Goal: Task Accomplishment & Management: Complete application form

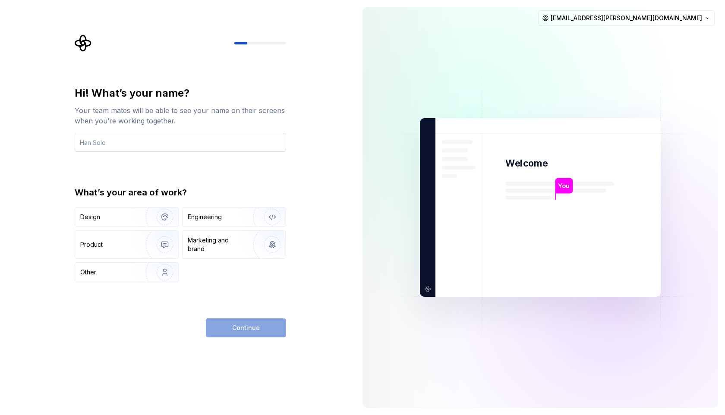
click at [127, 143] on input "text" at bounding box center [180, 142] width 211 height 19
type input "Anil"
click at [229, 331] on div "Continue" at bounding box center [246, 327] width 80 height 19
click at [192, 217] on div "Engineering" at bounding box center [205, 217] width 34 height 9
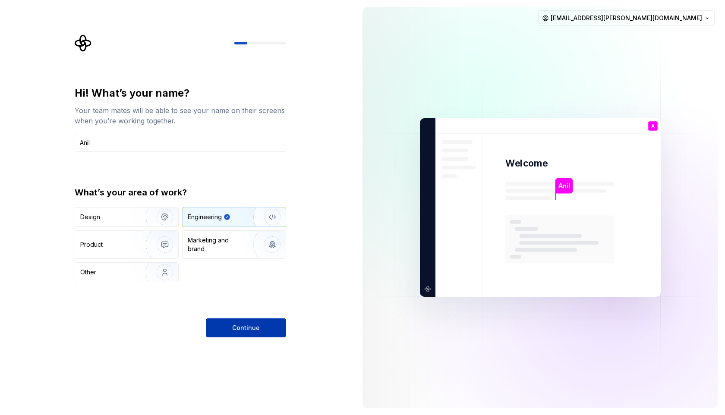
click at [224, 328] on button "Continue" at bounding box center [246, 327] width 80 height 19
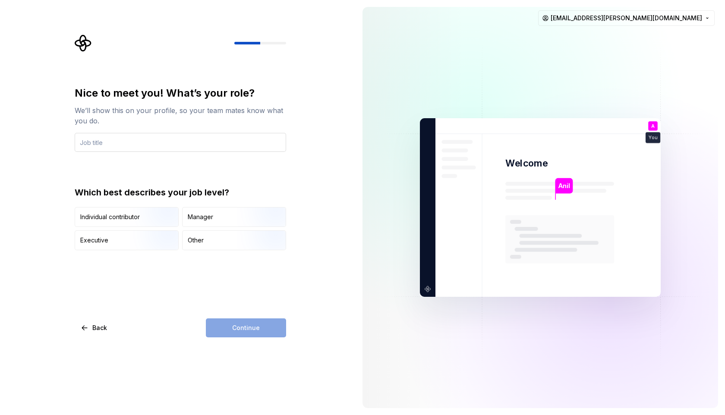
click at [122, 147] on input "text" at bounding box center [180, 142] width 211 height 19
type input "Flutter dev"
click at [241, 337] on div "Nice to meet you! What’s your role? We’ll show this on your profile, so your te…" at bounding box center [178, 207] width 356 height 415
click at [230, 241] on div "Other" at bounding box center [234, 240] width 103 height 19
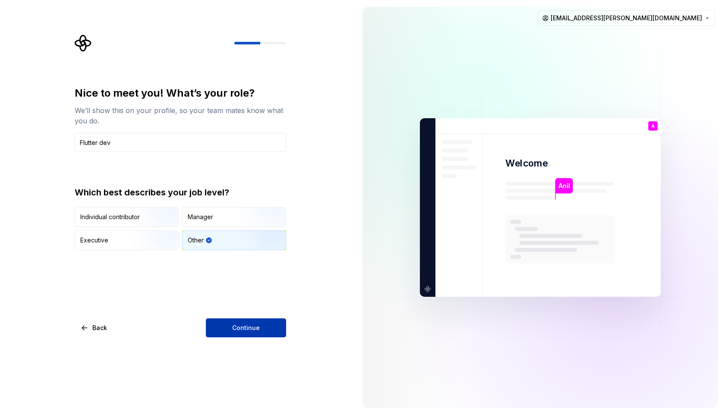
click at [246, 332] on span "Continue" at bounding box center [246, 328] width 28 height 9
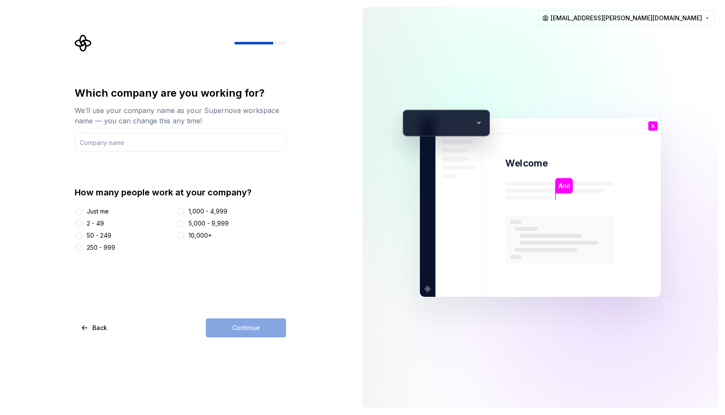
click at [81, 206] on div "How many people work at your company? Just me 2 - 49 50 - 249 250 - 999 1,000 -…" at bounding box center [180, 219] width 211 height 66
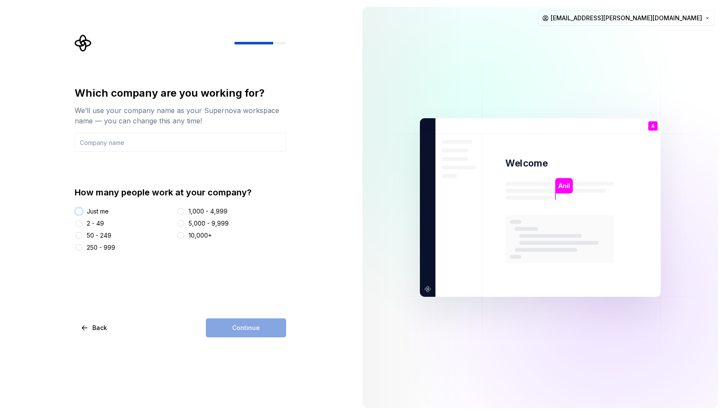
click at [80, 211] on button "Just me" at bounding box center [79, 211] width 7 height 7
click at [260, 327] on div "Continue" at bounding box center [246, 327] width 80 height 19
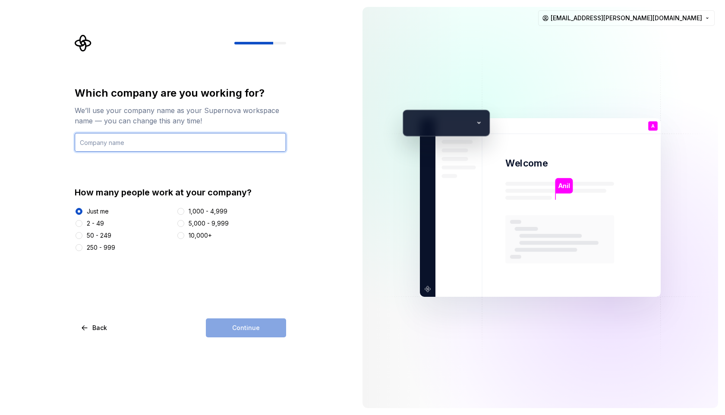
click at [126, 143] on input "text" at bounding box center [180, 142] width 211 height 19
type input "Unvii"
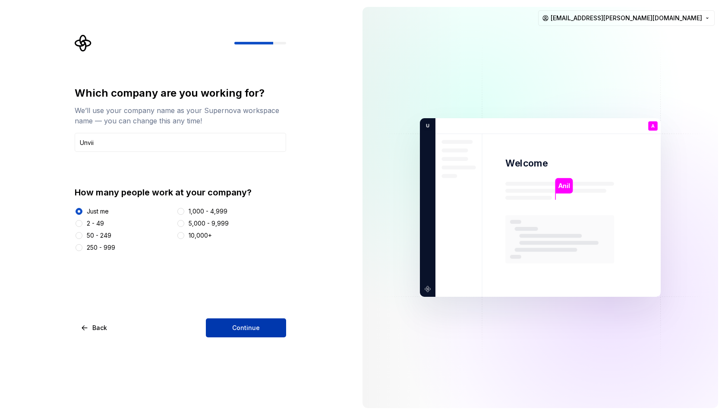
click at [233, 324] on span "Continue" at bounding box center [246, 328] width 28 height 9
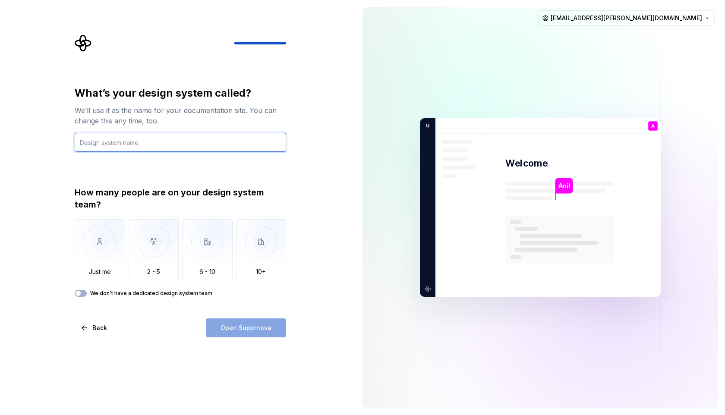
click at [125, 144] on input "text" at bounding box center [180, 142] width 211 height 19
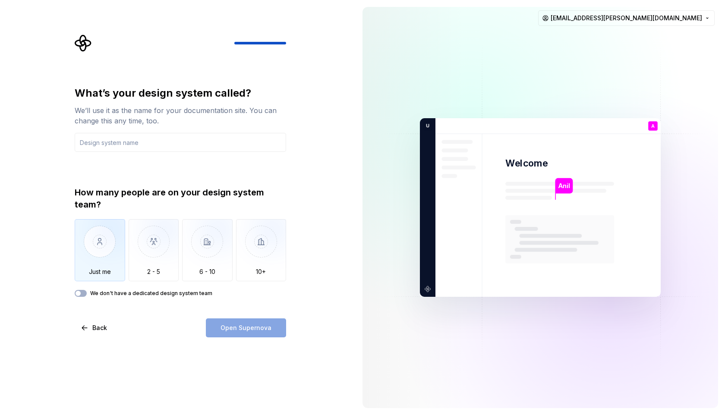
click at [102, 254] on img "button" at bounding box center [100, 248] width 50 height 58
click at [166, 253] on img "button" at bounding box center [154, 248] width 50 height 58
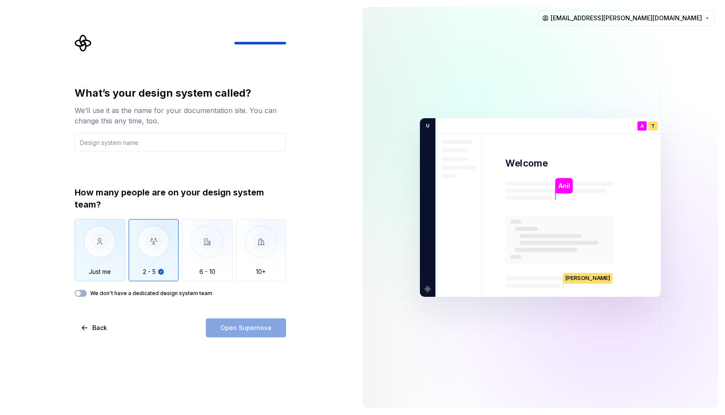
click at [111, 247] on img "button" at bounding box center [100, 248] width 50 height 58
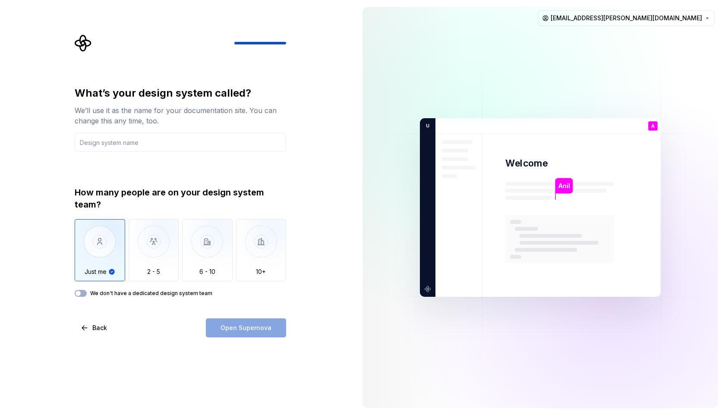
click at [234, 324] on div "Open Supernova" at bounding box center [246, 327] width 80 height 19
click at [129, 144] on input "text" at bounding box center [180, 142] width 211 height 19
click at [147, 146] on input "text" at bounding box center [180, 142] width 211 height 19
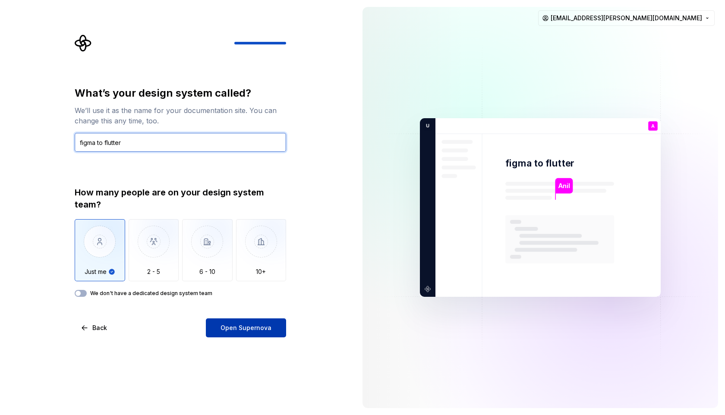
type input "figma to flutter"
click at [240, 325] on span "Open Supernova" at bounding box center [245, 328] width 51 height 9
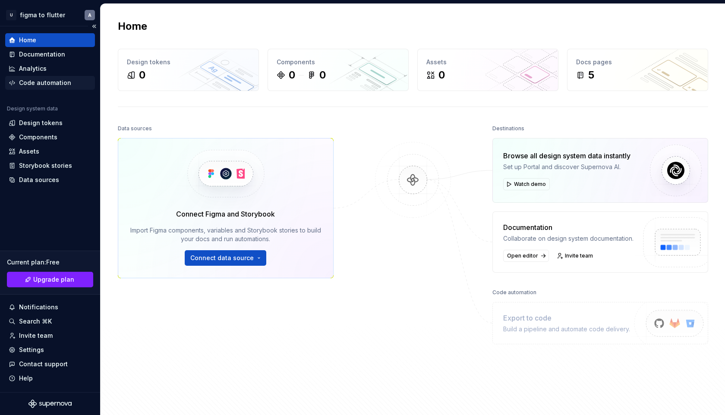
click at [30, 83] on div "Code automation" at bounding box center [45, 83] width 52 height 9
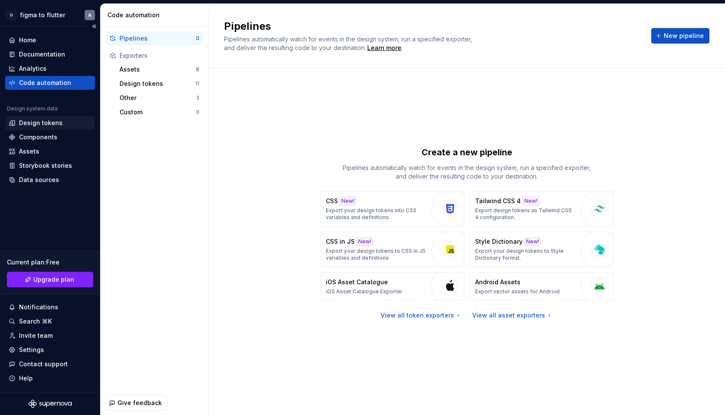
click at [45, 125] on div "Design tokens" at bounding box center [41, 123] width 44 height 9
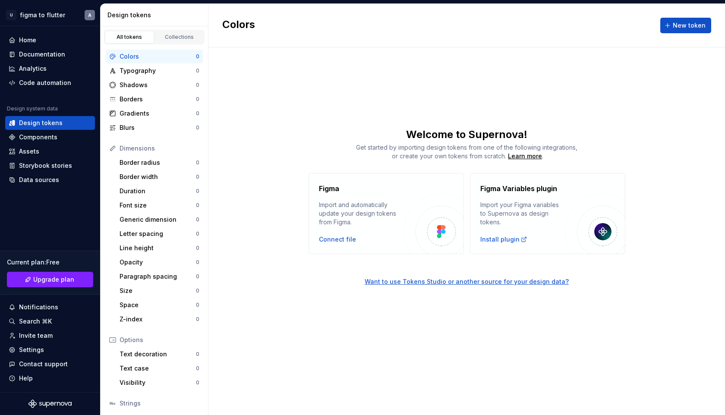
click at [389, 224] on div "Import and automatically update your design tokens from Figma." at bounding box center [361, 214] width 85 height 26
click at [328, 239] on div "Connect file" at bounding box center [337, 239] width 37 height 9
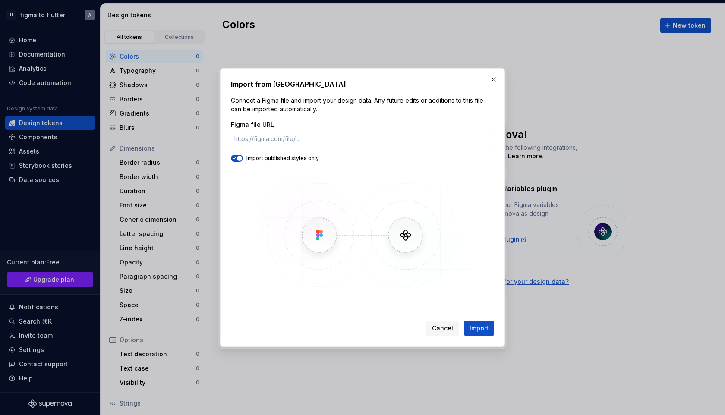
click at [321, 236] on img at bounding box center [362, 234] width 250 height 129
click at [407, 237] on img at bounding box center [362, 234] width 250 height 129
click at [294, 140] on input "Figma file URL" at bounding box center [362, 139] width 263 height 16
click at [298, 139] on input "Figma file URL" at bounding box center [362, 139] width 263 height 16
paste input "https://www.figma.com/design/GqmmhAIyAt7pEPiKJ54XPP/Untitled?node-id=1-126&t=tW…"
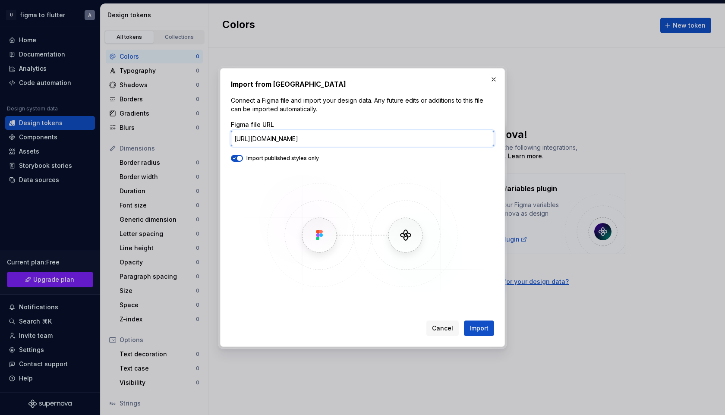
scroll to position [0, 62]
type input "https://www.figma.com/design/GqmmhAIyAt7pEPiKJ54XPP/Untitled?node-id=1-126&t=tW…"
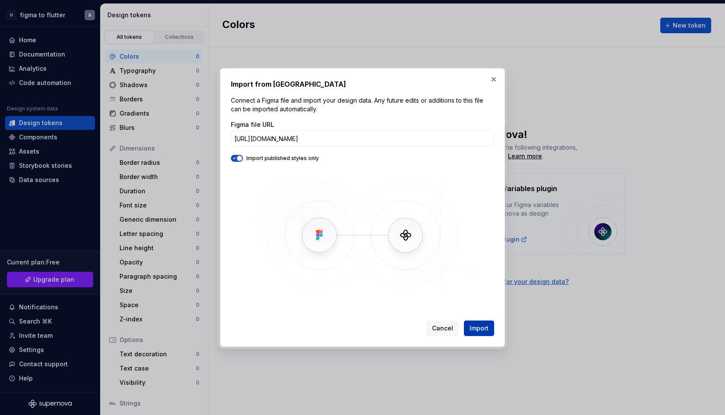
scroll to position [0, 0]
click at [481, 327] on span "Import" at bounding box center [478, 328] width 19 height 9
click at [477, 328] on span "Import" at bounding box center [478, 328] width 19 height 9
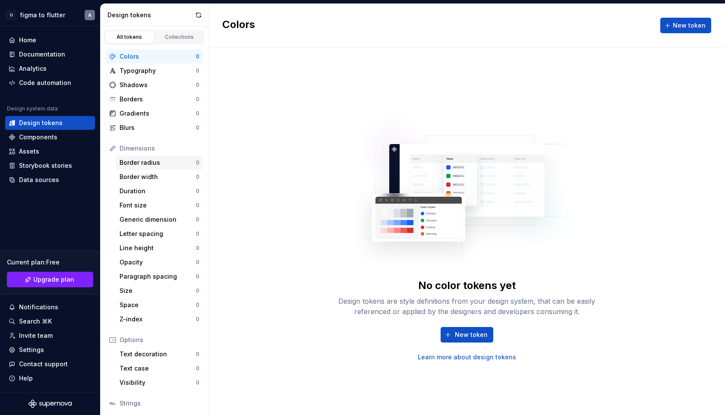
click at [151, 161] on div "Border radius" at bounding box center [158, 162] width 76 height 9
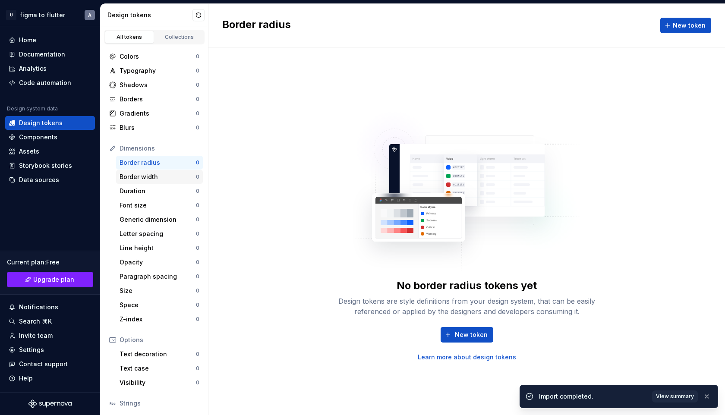
click at [142, 176] on div "Border width" at bounding box center [158, 177] width 76 height 9
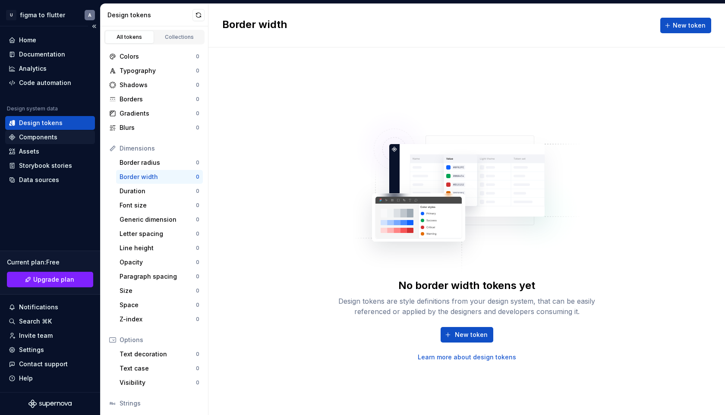
click at [43, 138] on div "Components" at bounding box center [38, 137] width 38 height 9
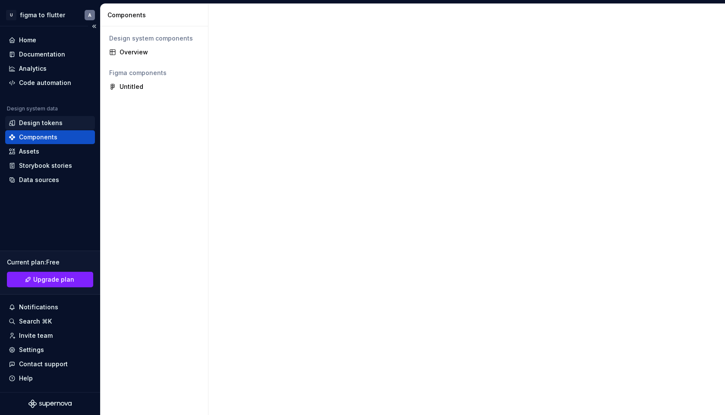
click at [32, 121] on div "Design tokens" at bounding box center [41, 123] width 44 height 9
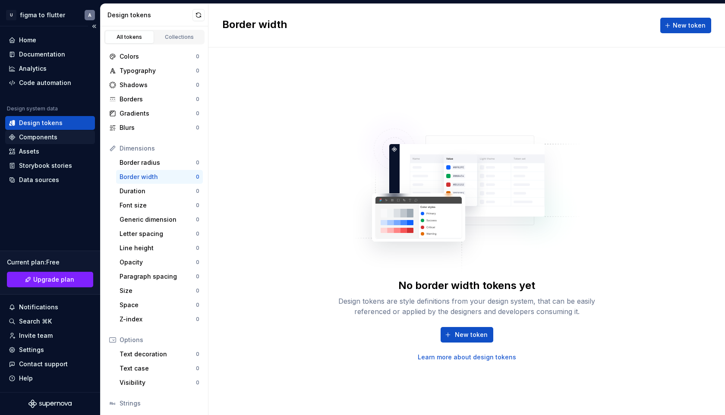
click at [37, 132] on div "Components" at bounding box center [50, 137] width 90 height 14
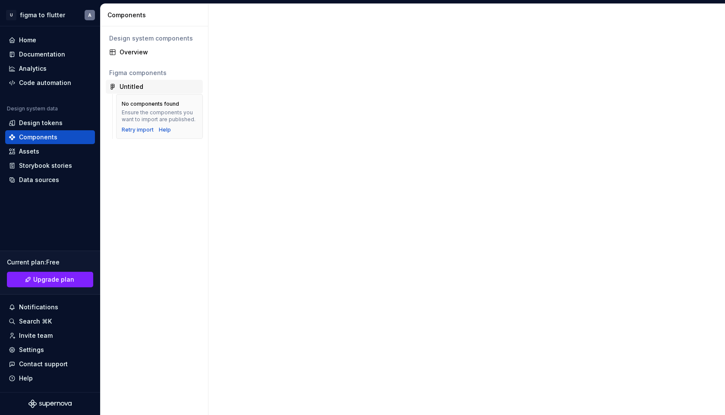
click at [139, 87] on div "Untitled" at bounding box center [132, 86] width 24 height 9
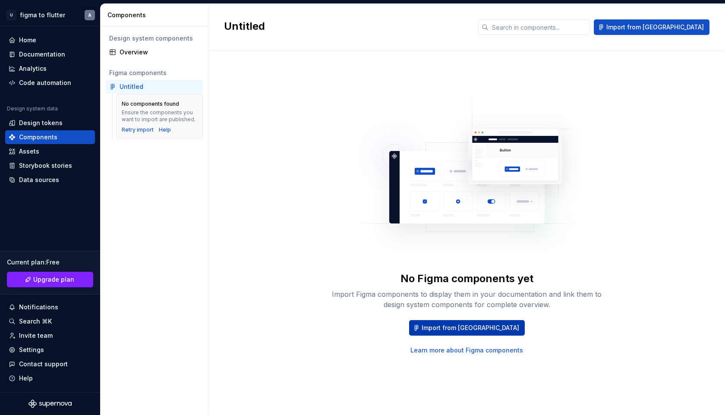
click at [463, 324] on span "Import from Figma" at bounding box center [471, 328] width 98 height 9
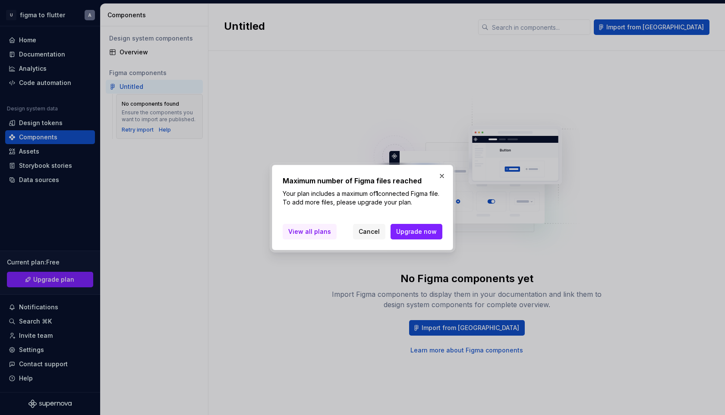
click at [312, 231] on span "View all plans" at bounding box center [309, 231] width 43 height 9
